Goal: Task Accomplishment & Management: Complete application form

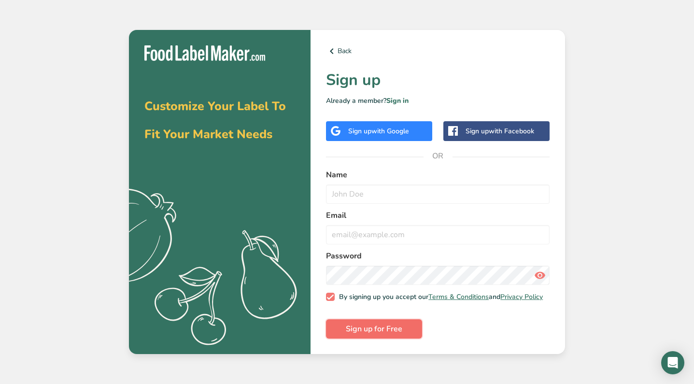
click at [349, 329] on span "Sign up for Free" at bounding box center [374, 329] width 57 height 12
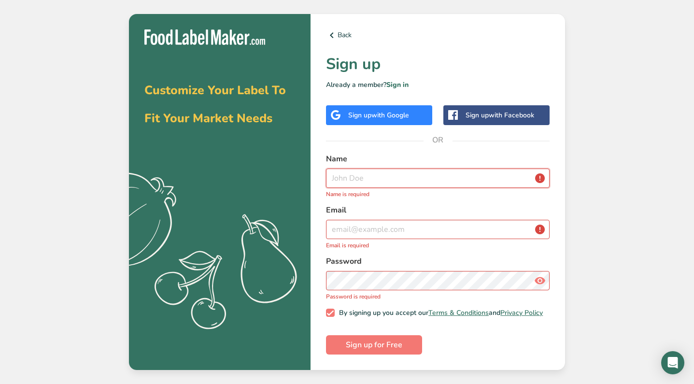
click at [356, 169] on input "text" at bounding box center [438, 178] width 224 height 19
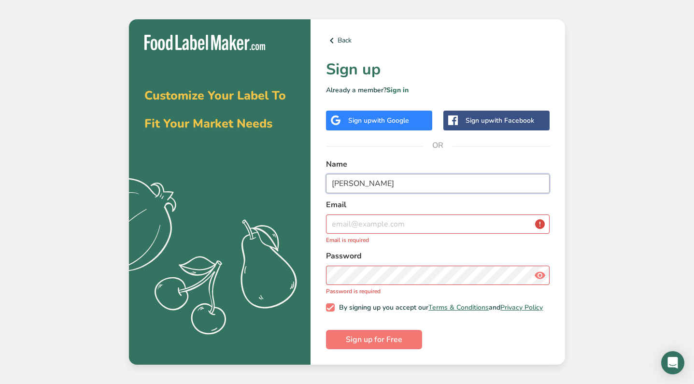
type input "[PERSON_NAME]"
click at [349, 207] on label "Email" at bounding box center [438, 205] width 224 height 12
click at [349, 215] on input "email" at bounding box center [438, 224] width 224 height 19
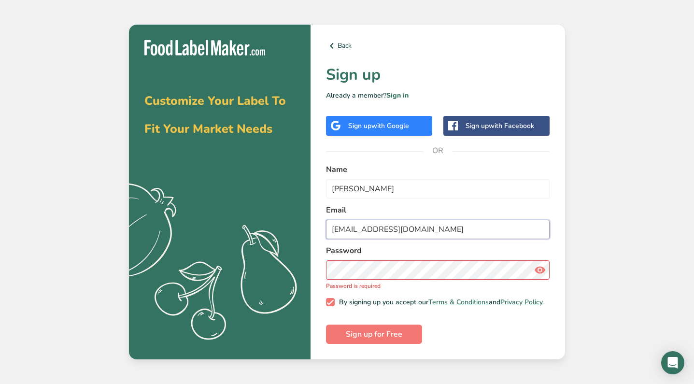
type input "[EMAIL_ADDRESS][DOMAIN_NAME]"
click at [136, 268] on section "Customize Your Label To Fit Your Market Needs .a{fill:#f5f3ed;} Back Sign up Al…" at bounding box center [347, 192] width 436 height 335
click at [317, 269] on div "Back Sign up Already a member? Sign in Sign up with Google Sign up with Faceboo…" at bounding box center [438, 192] width 255 height 335
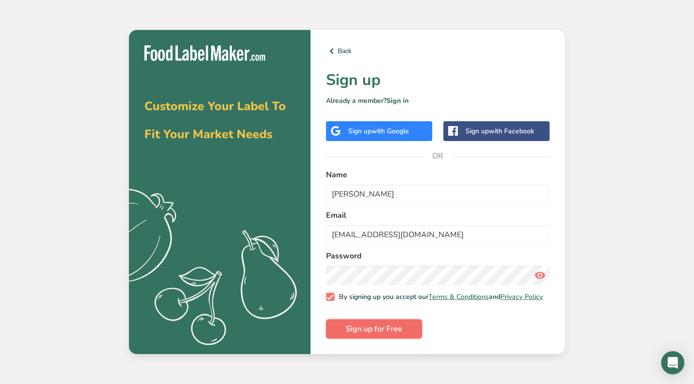
click at [357, 331] on span "Sign up for Free" at bounding box center [374, 329] width 57 height 12
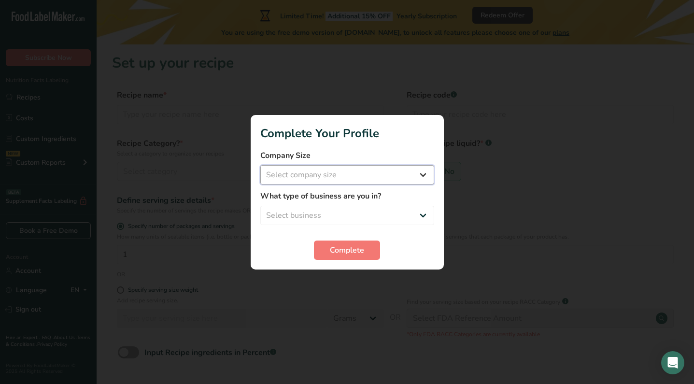
click at [427, 165] on select "Select company size Fewer than 10 Employees 10 to 50 Employees 51 to 500 Employ…" at bounding box center [347, 174] width 174 height 19
select select "1"
click at [260, 165] on select "Select company size Fewer than 10 Employees 10 to 50 Employees 51 to 500 Employ…" at bounding box center [347, 174] width 174 height 19
click at [409, 216] on select "Select business Packaged Food Manufacturer Restaurant & Cafe Bakery Meal Plans …" at bounding box center [347, 215] width 174 height 19
select select "1"
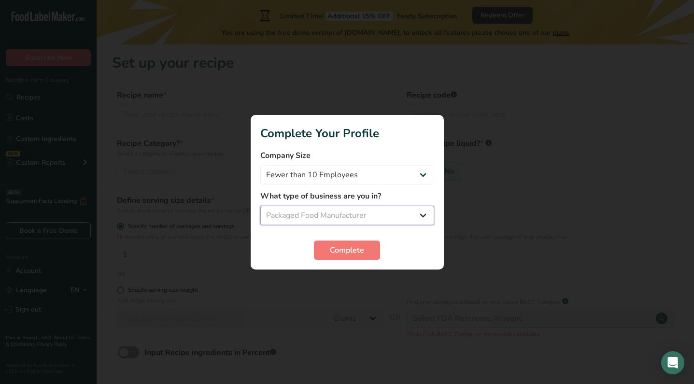
click at [260, 206] on select "Select business Packaged Food Manufacturer Restaurant & Cafe Bakery Meal Plans …" at bounding box center [347, 215] width 174 height 19
click at [398, 217] on select "Select business Packaged Food Manufacturer Restaurant & Cafe Bakery Meal Plans …" at bounding box center [347, 215] width 174 height 19
click at [359, 241] on button "Complete" at bounding box center [347, 250] width 66 height 19
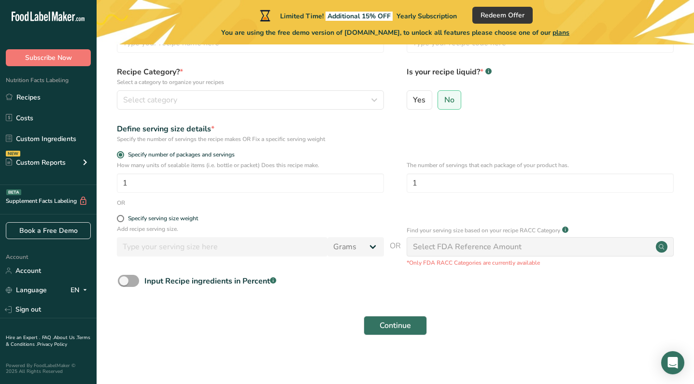
scroll to position [75, 0]
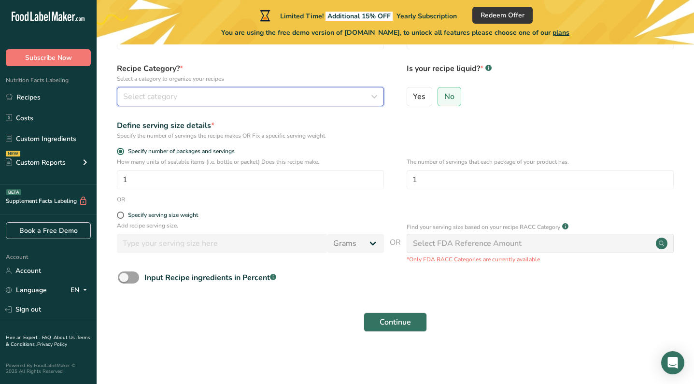
click at [253, 104] on button "Select category" at bounding box center [250, 96] width 267 height 19
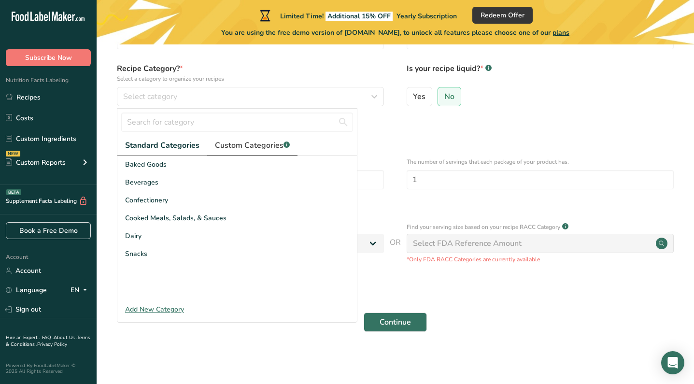
click at [241, 150] on span "Custom Categories .a-a{fill:#347362;}.b-a{fill:#fff;}" at bounding box center [252, 146] width 75 height 12
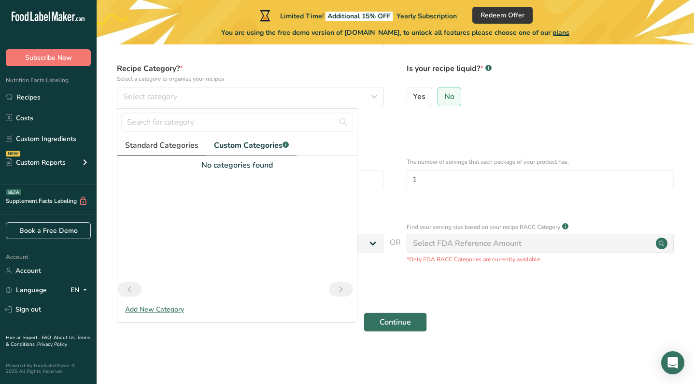
click at [193, 147] on span "Standard Categories" at bounding box center [161, 146] width 73 height 12
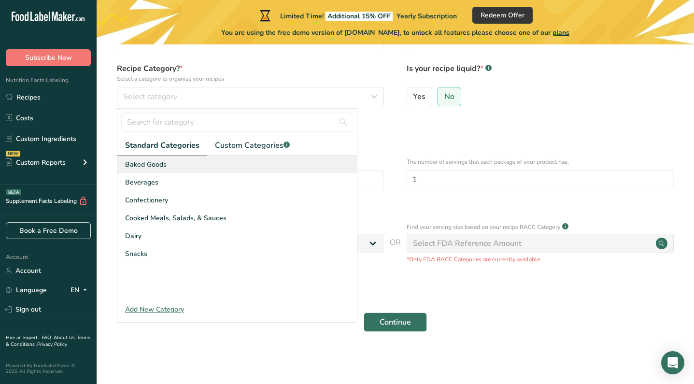
click at [177, 156] on div "Baked Goods" at bounding box center [237, 165] width 240 height 18
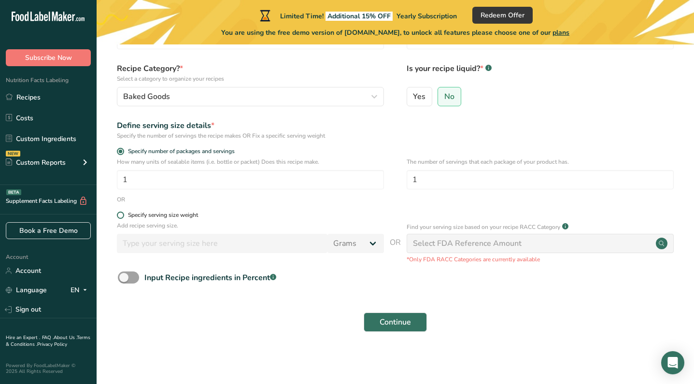
click at [167, 218] on div "Specify serving size weight" at bounding box center [163, 215] width 70 height 7
click at [123, 218] on input "Specify serving size weight" at bounding box center [120, 215] width 6 height 6
radio input "true"
radio input "false"
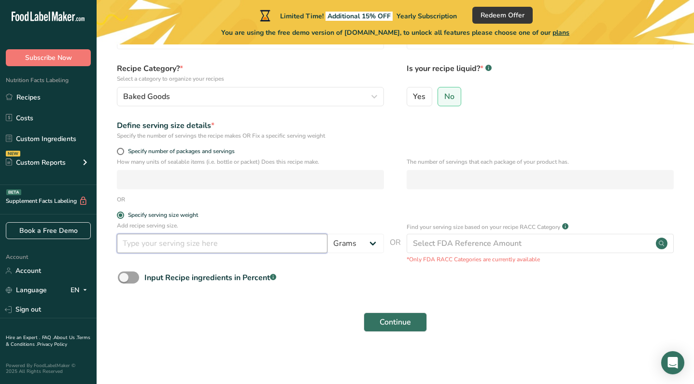
click at [179, 246] on input "number" at bounding box center [222, 243] width 211 height 19
click at [131, 280] on span at bounding box center [128, 278] width 21 height 12
click at [124, 280] on input "Input Recipe ingredients in Percent .a-a{fill:#347362;}.b-a{fill:#fff;}" at bounding box center [121, 277] width 6 height 6
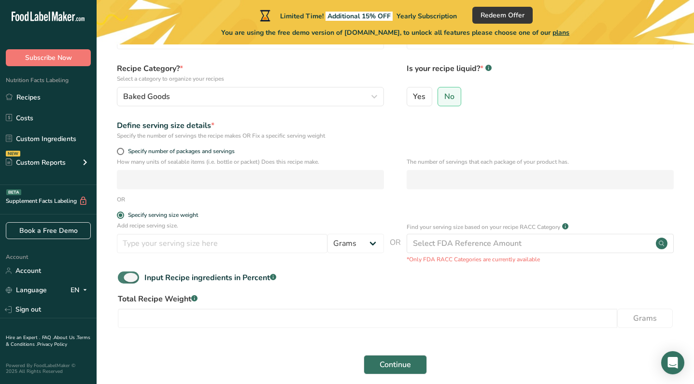
click at [132, 280] on span at bounding box center [128, 278] width 21 height 12
click at [124, 280] on input "Input Recipe ingredients in Percent .a-a{fill:#347362;}.b-a{fill:#fff;}" at bounding box center [121, 277] width 6 height 6
checkbox input "false"
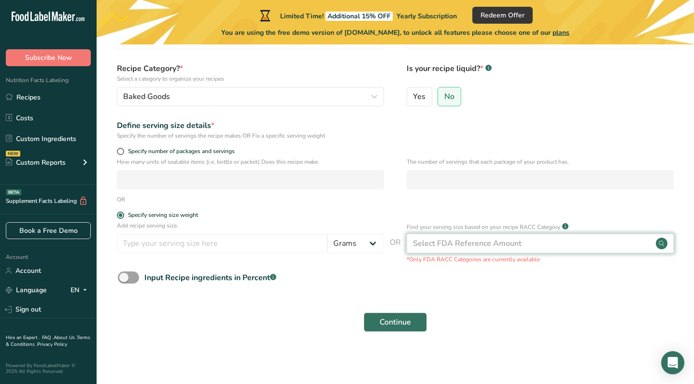
click at [445, 247] on div "Select FDA Reference Amount" at bounding box center [467, 244] width 109 height 12
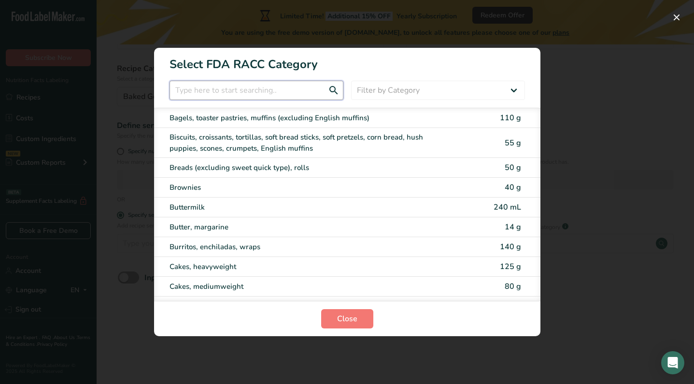
click at [297, 85] on input "RACC Category Selection Modal" at bounding box center [257, 90] width 174 height 19
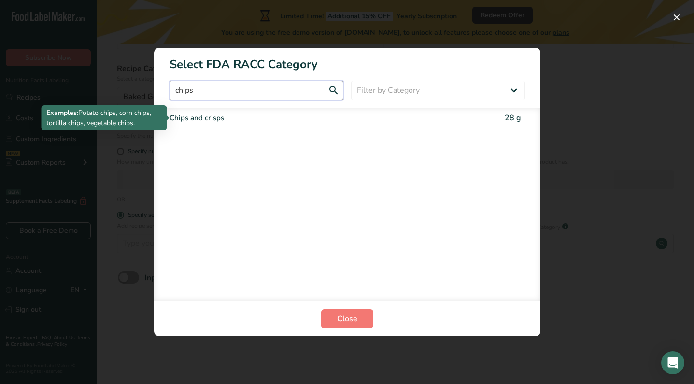
type input "chips"
click at [310, 118] on div "Chips and crisps" at bounding box center [307, 118] width 274 height 11
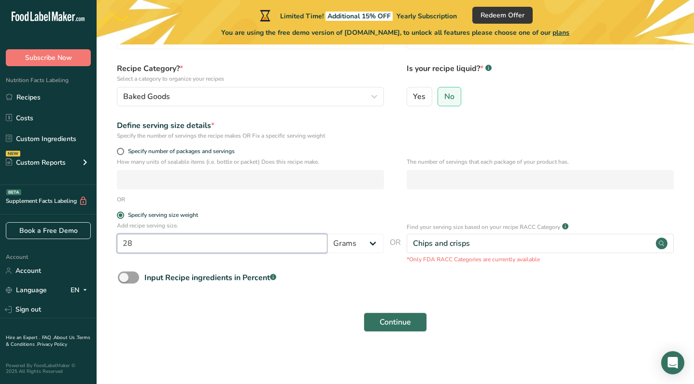
click at [294, 248] on input "28" at bounding box center [222, 243] width 211 height 19
type input "2"
type input "50"
click at [394, 326] on span "Continue" at bounding box center [395, 322] width 31 height 12
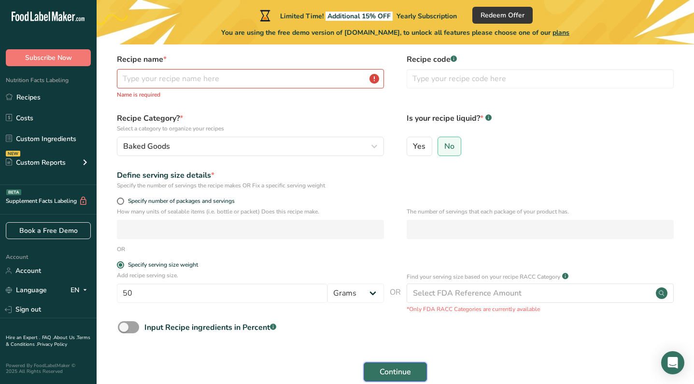
scroll to position [7, 0]
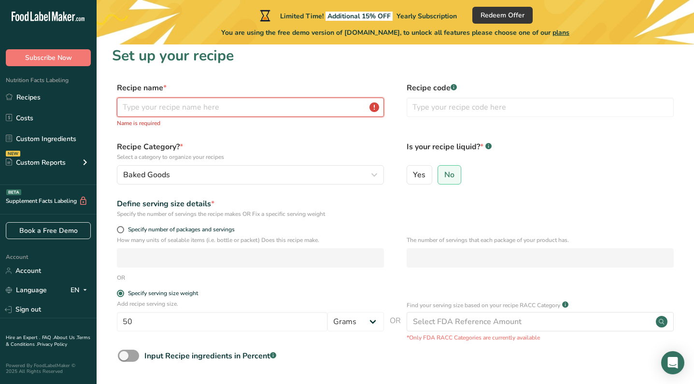
click at [237, 110] on input "text" at bounding box center [250, 107] width 267 height 19
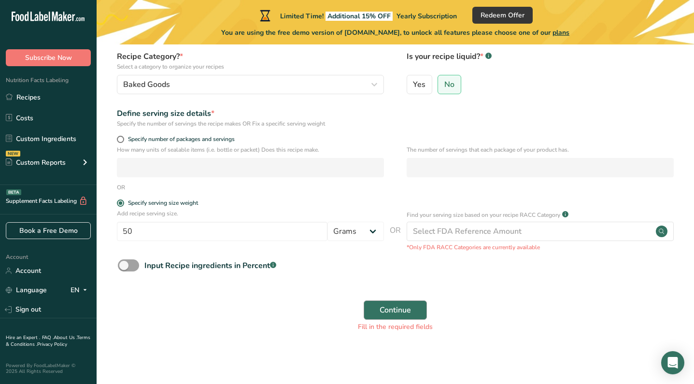
type input "Gourmet dipper"
click at [393, 313] on span "Continue" at bounding box center [395, 310] width 31 height 12
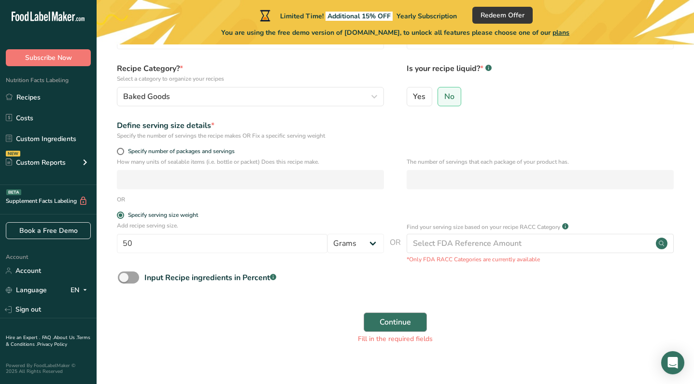
click at [393, 313] on div "Continue Fill in the required fields" at bounding box center [395, 328] width 567 height 43
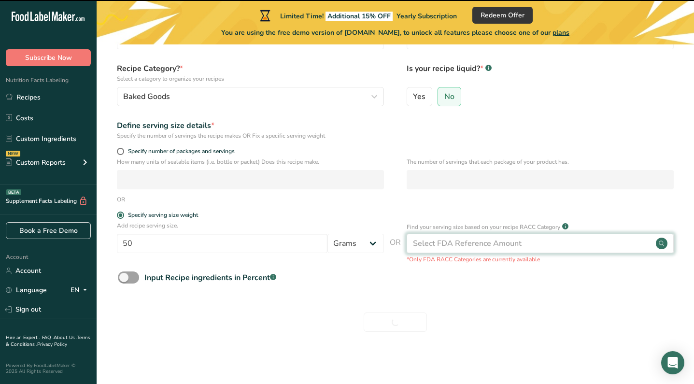
click at [436, 235] on div "Select FDA Reference Amount" at bounding box center [540, 243] width 267 height 19
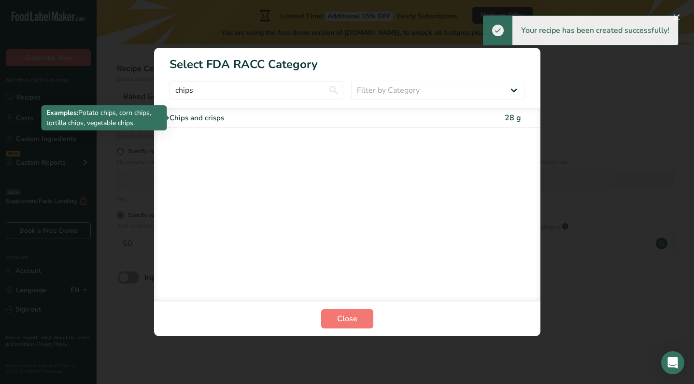
click at [263, 118] on div "Chips and crisps" at bounding box center [307, 118] width 274 height 11
type input "28"
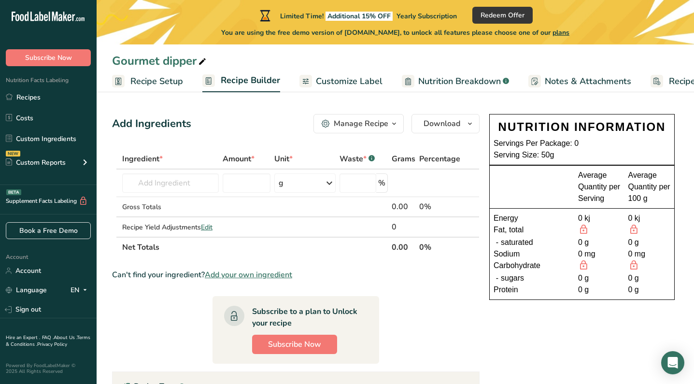
click at [573, 222] on div "Energy" at bounding box center [536, 219] width 85 height 12
click at [586, 217] on div "0 kj" at bounding box center [599, 219] width 43 height 12
click at [182, 184] on input "text" at bounding box center [170, 182] width 97 height 19
click at [235, 192] on input "number" at bounding box center [247, 182] width 48 height 19
click at [388, 129] on div "Manage Recipe" at bounding box center [361, 124] width 55 height 12
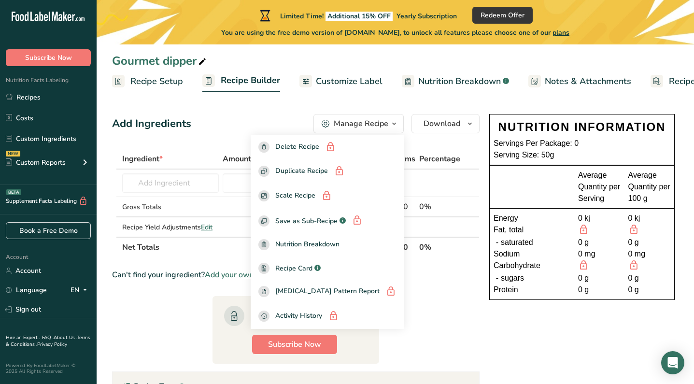
click at [388, 129] on div "Manage Recipe" at bounding box center [361, 124] width 55 height 12
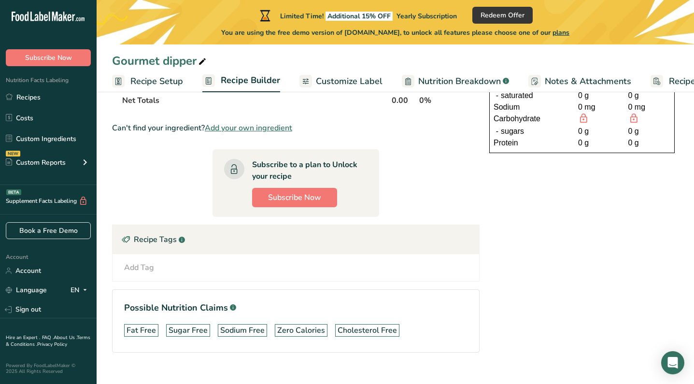
scroll to position [155, 0]
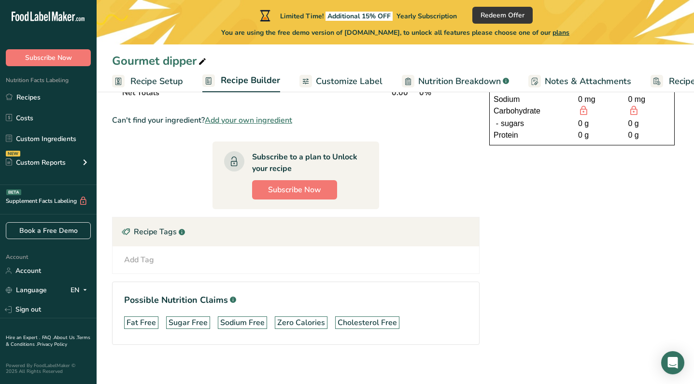
click at [156, 258] on div "Add Tag Standard Tags Custom Tags Source of Antioxidants [MEDICAL_DATA] Effect …" at bounding box center [295, 260] width 351 height 12
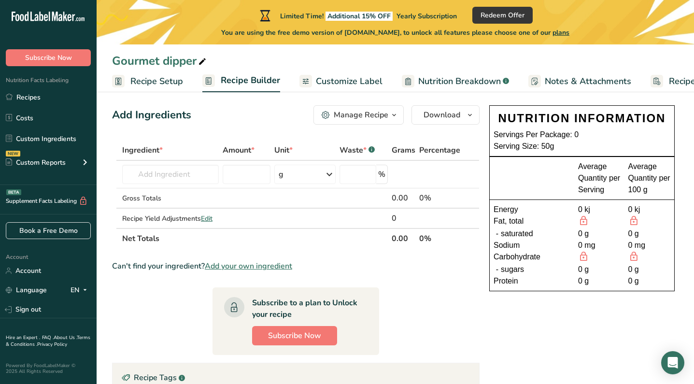
scroll to position [0, 0]
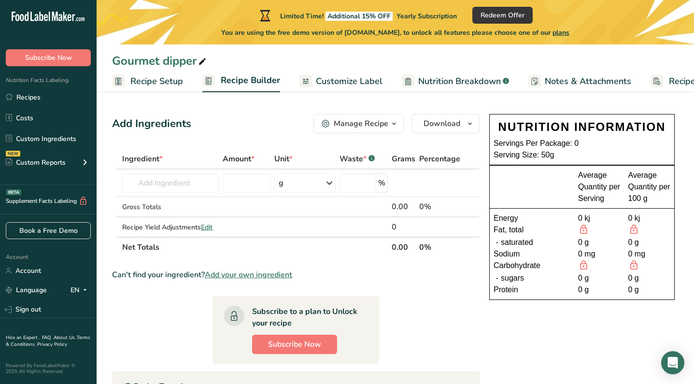
click at [537, 264] on span "Carbohydrate" at bounding box center [517, 266] width 47 height 13
drag, startPoint x: 537, startPoint y: 260, endPoint x: 502, endPoint y: 246, distance: 37.8
click at [501, 245] on div "Energy 0 kj 0 kj Fat, total - saturated 0 g 0 g Sodium 0 mg 0 mg Carbohydrate -…" at bounding box center [582, 254] width 185 height 91
click at [502, 246] on span "saturated" at bounding box center [517, 243] width 32 height 12
click at [542, 85] on link "Notes & Attachments" at bounding box center [580, 82] width 103 height 22
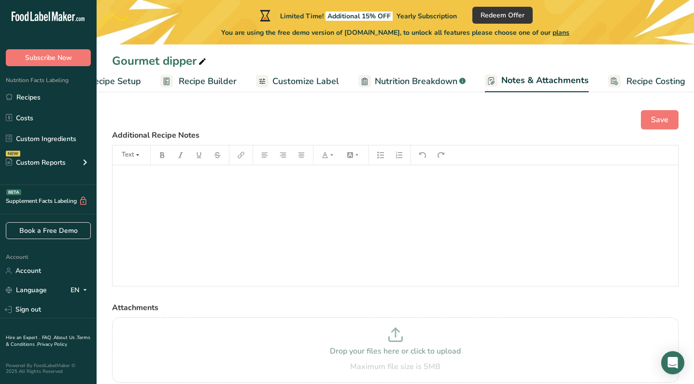
scroll to position [0, 49]
click at [376, 75] on span "Nutrition Breakdown" at bounding box center [409, 81] width 83 height 13
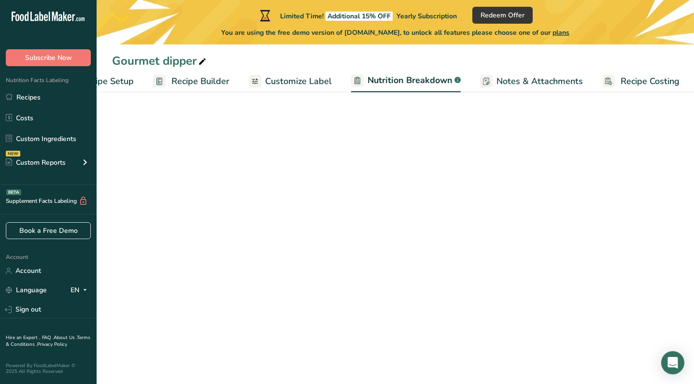
scroll to position [0, 50]
select select "Calories"
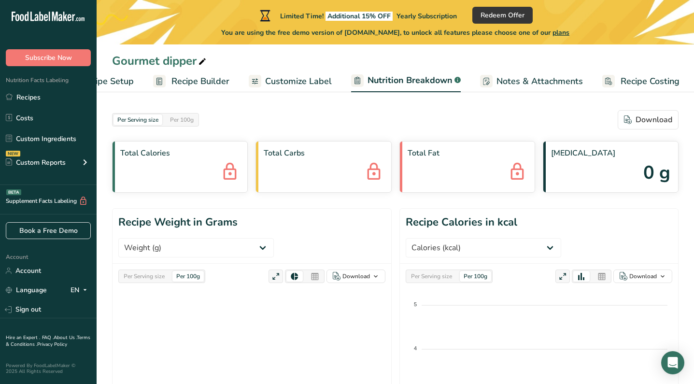
click at [263, 82] on link "Customize Label" at bounding box center [290, 82] width 83 height 22
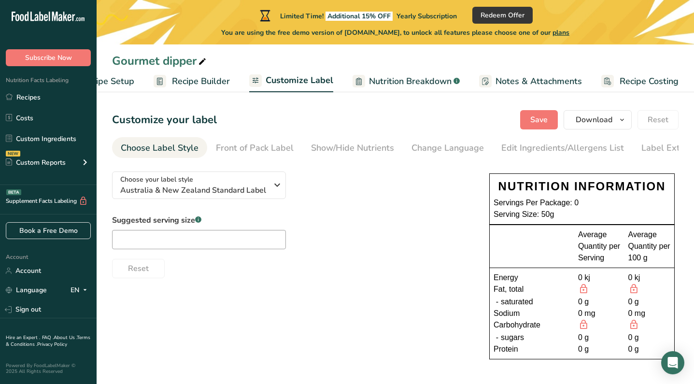
click at [497, 186] on div "NUTRITION INFORMATION" at bounding box center [582, 186] width 177 height 17
